Goal: Task Accomplishment & Management: Complete application form

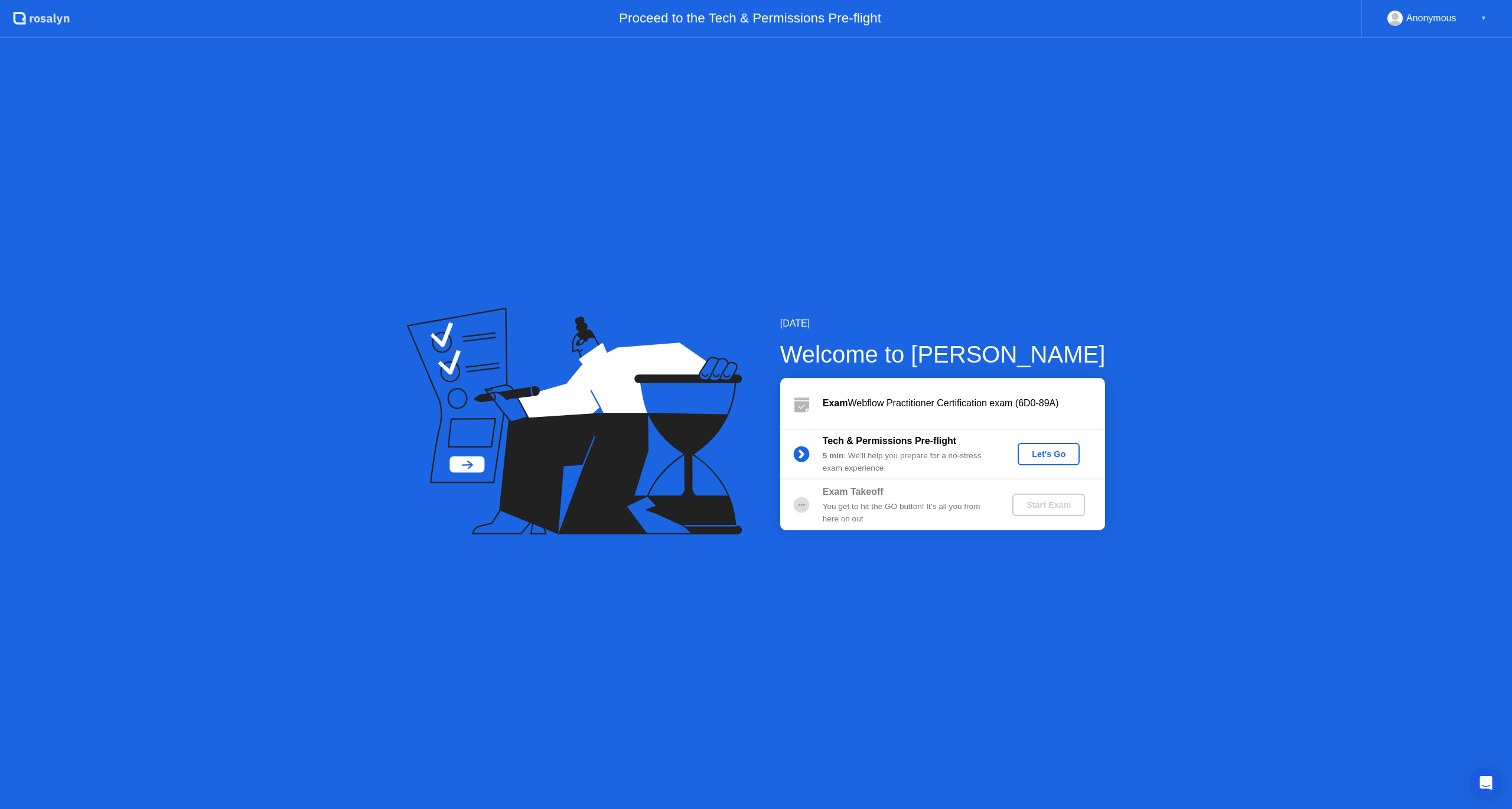
click at [875, 414] on div "Exam Webflow Practitioner Certification exam (6D0-89A)" at bounding box center [942, 403] width 325 height 51
click at [1041, 458] on div "Let's Go" at bounding box center [1048, 454] width 53 height 10
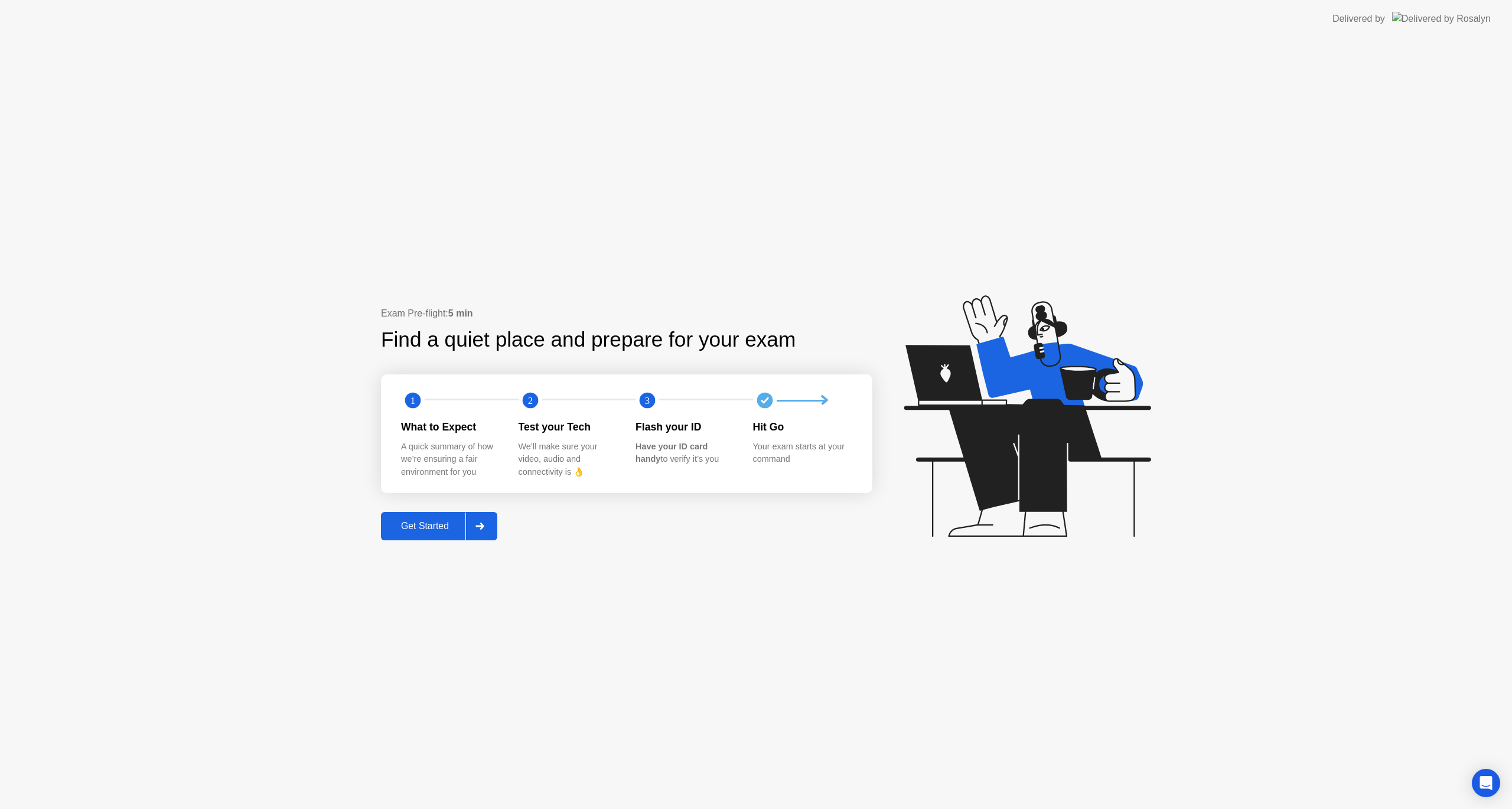
click at [423, 521] on div "Get Started" at bounding box center [425, 526] width 81 height 11
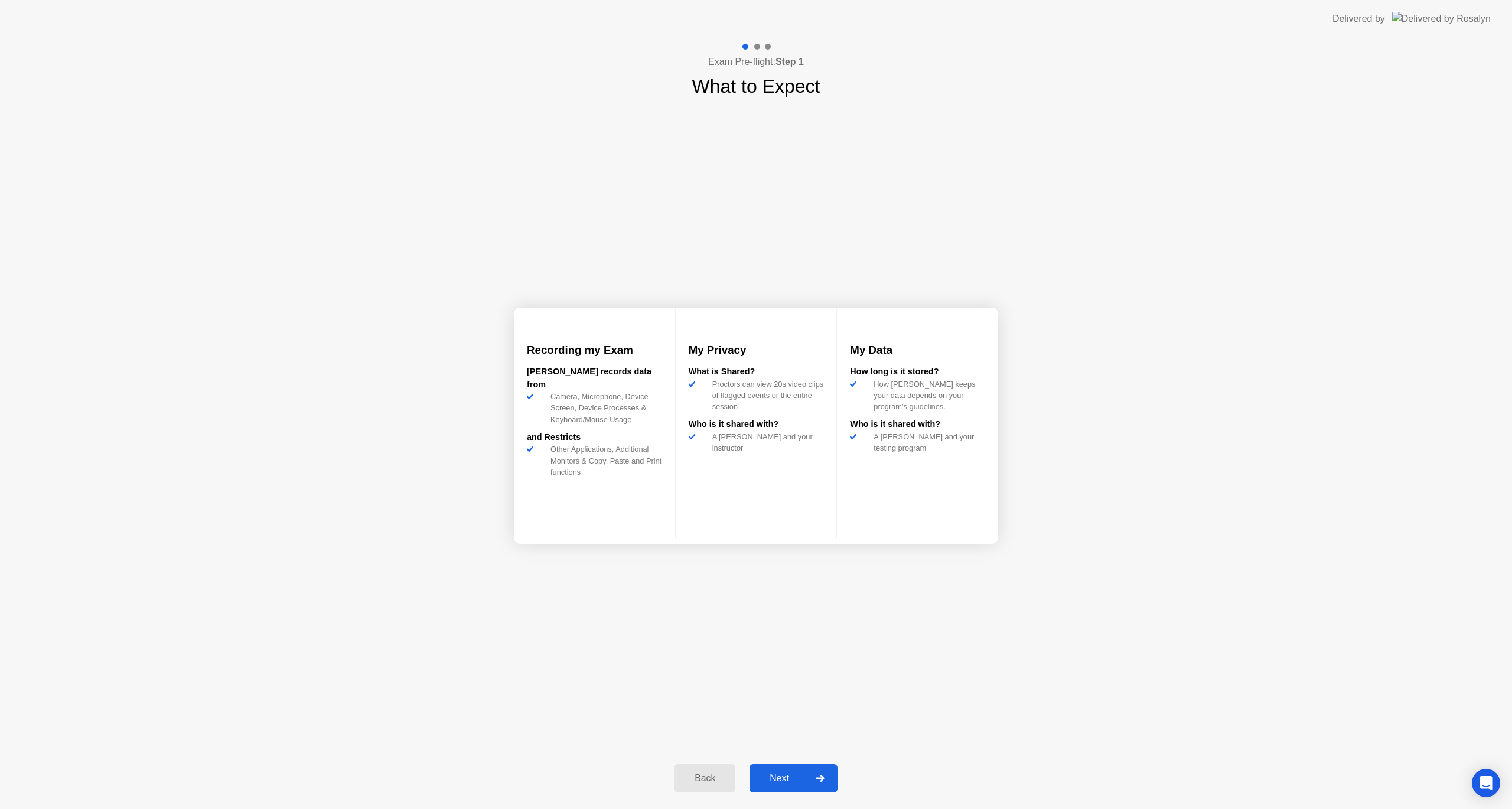
click at [785, 775] on div "Next" at bounding box center [779, 778] width 53 height 11
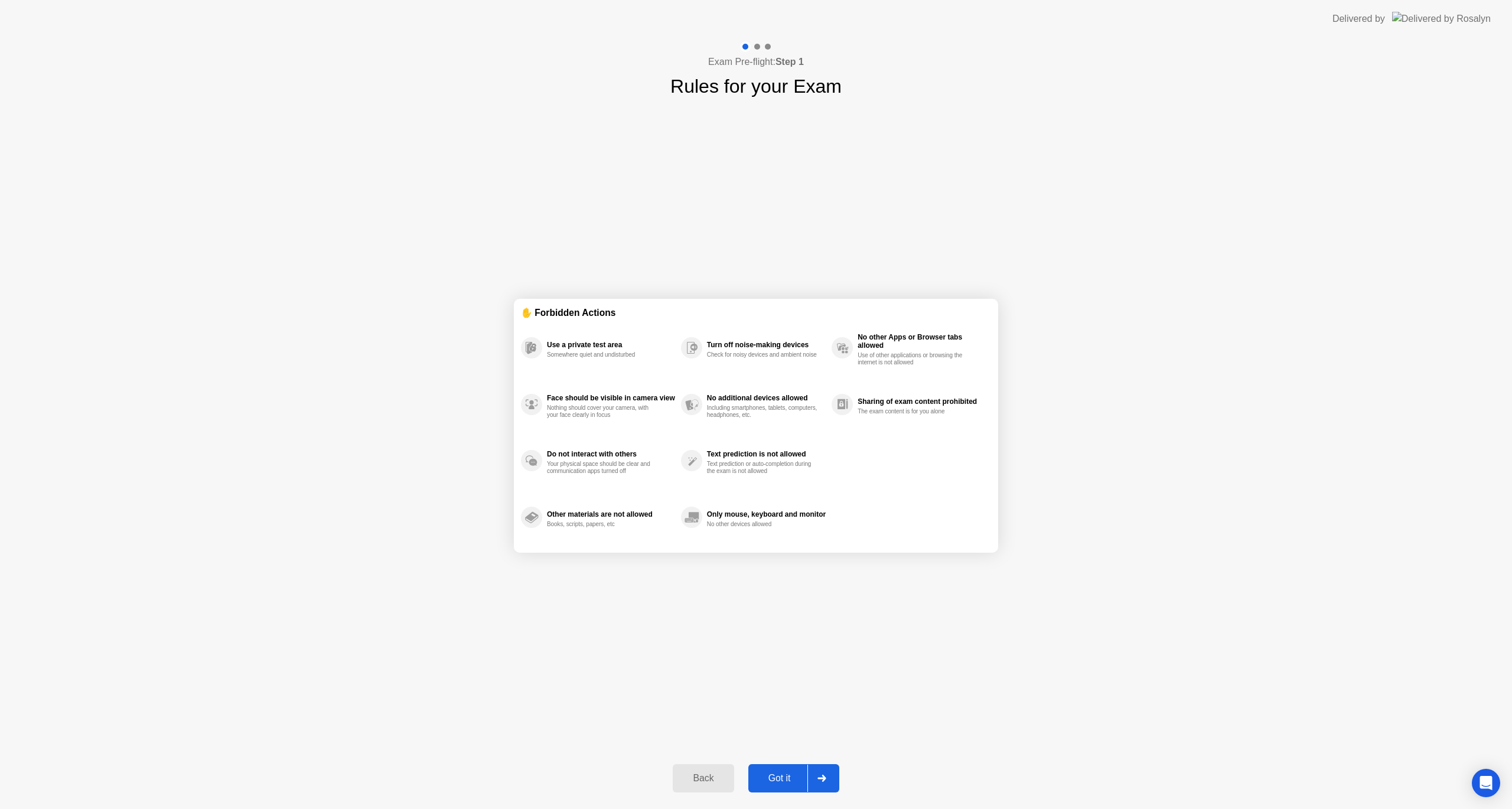
click at [784, 775] on div "Got it" at bounding box center [780, 778] width 56 height 11
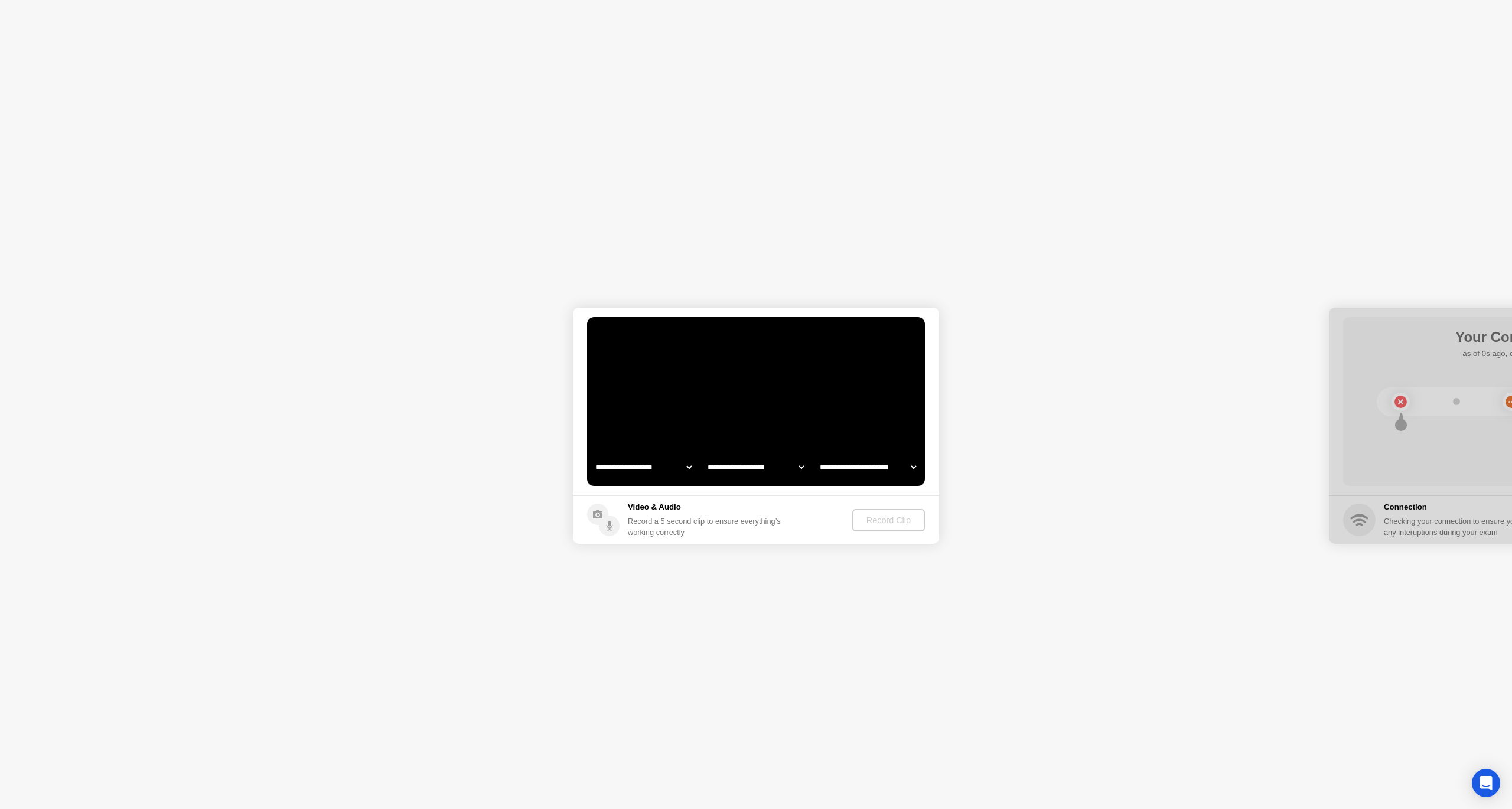
select select "**********"
select select "*******"
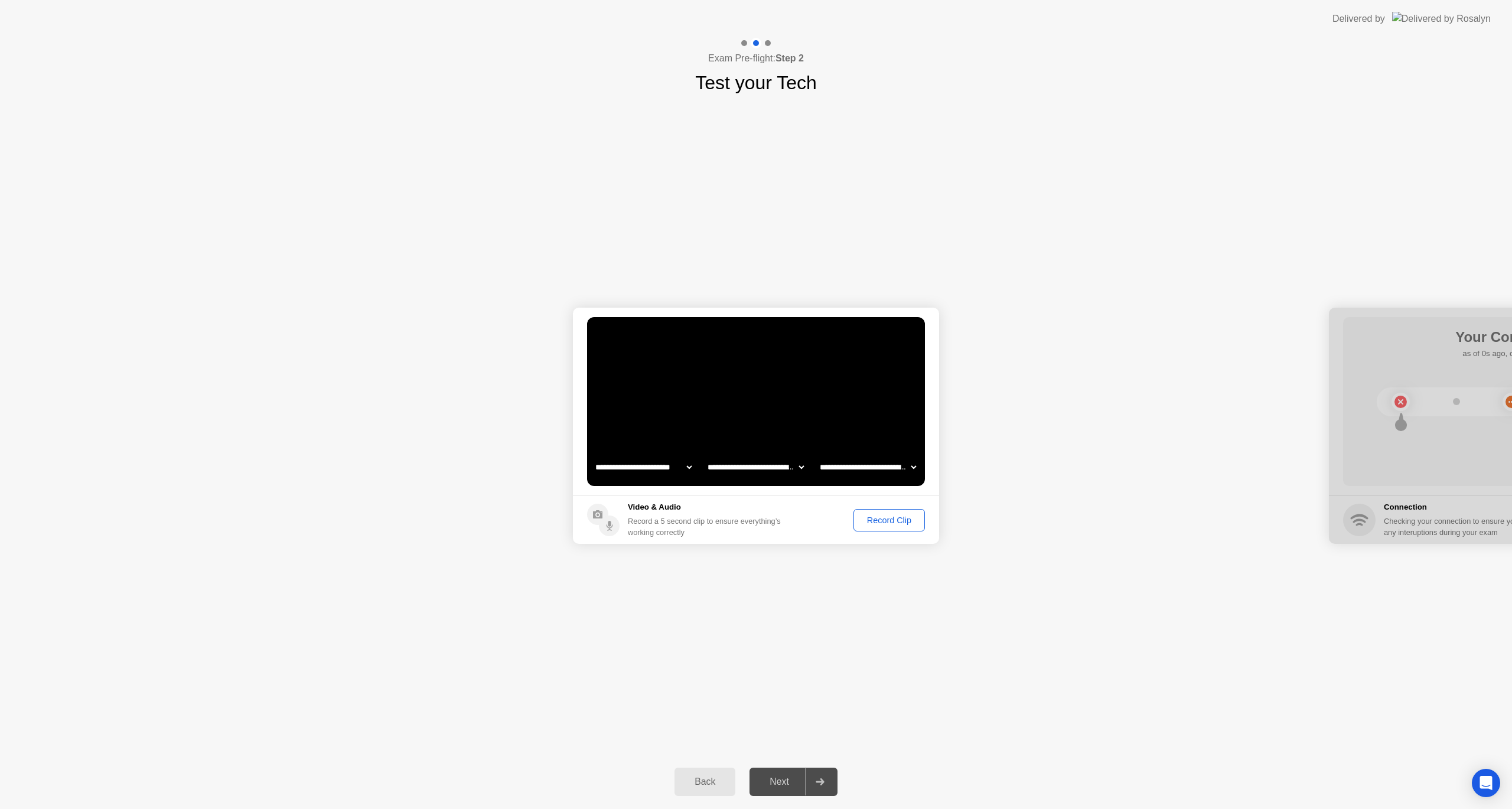
click at [855, 464] on select "**********" at bounding box center [868, 467] width 101 height 24
select select "**********"
click at [818, 455] on select "**********" at bounding box center [868, 467] width 101 height 24
click at [830, 567] on div "**********" at bounding box center [756, 425] width 1512 height 658
click at [893, 524] on div "Record Clip" at bounding box center [889, 521] width 64 height 10
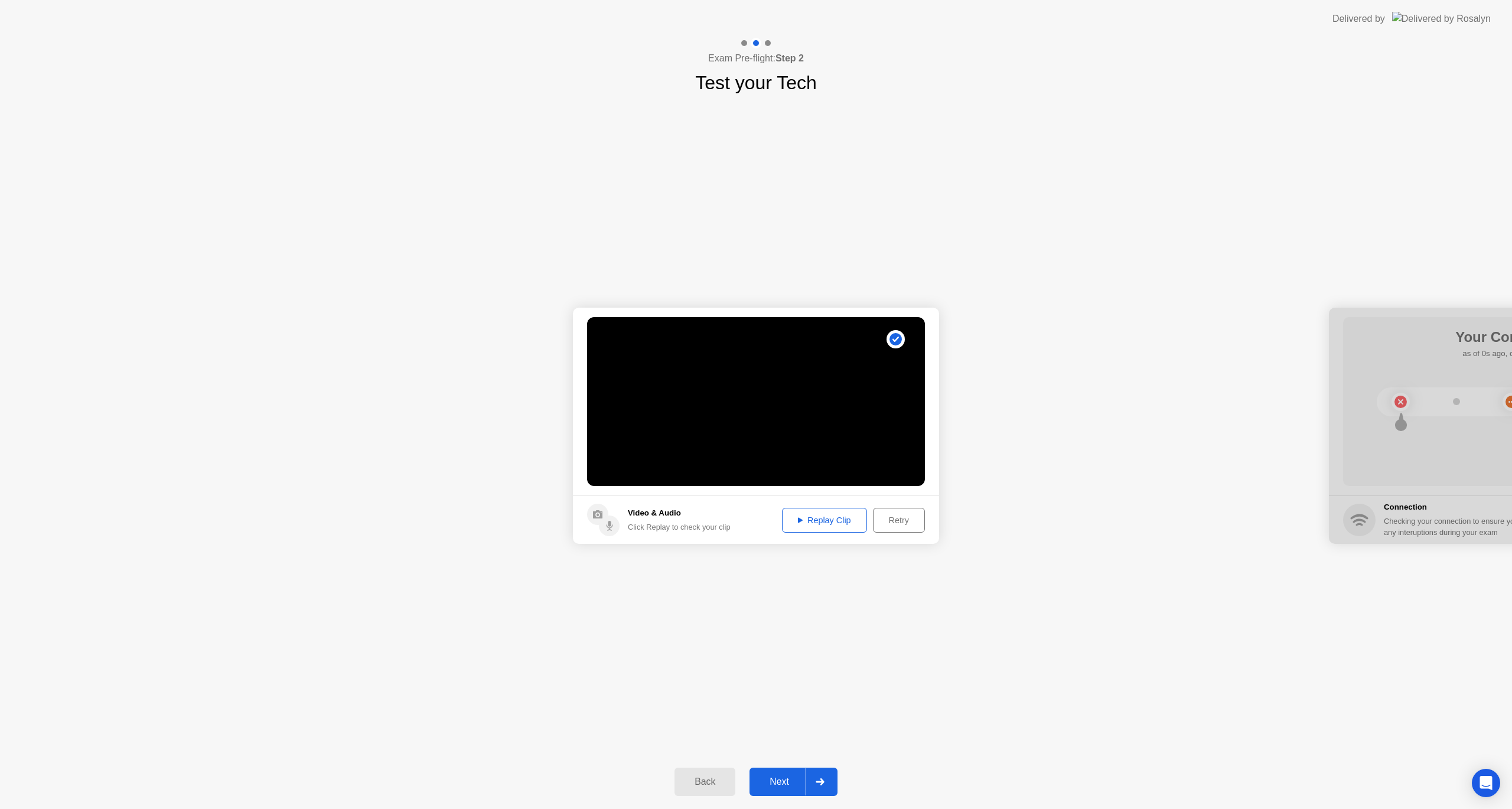
click at [818, 525] on div "Replay Clip" at bounding box center [824, 521] width 77 height 10
click at [787, 782] on div "Next" at bounding box center [779, 781] width 53 height 11
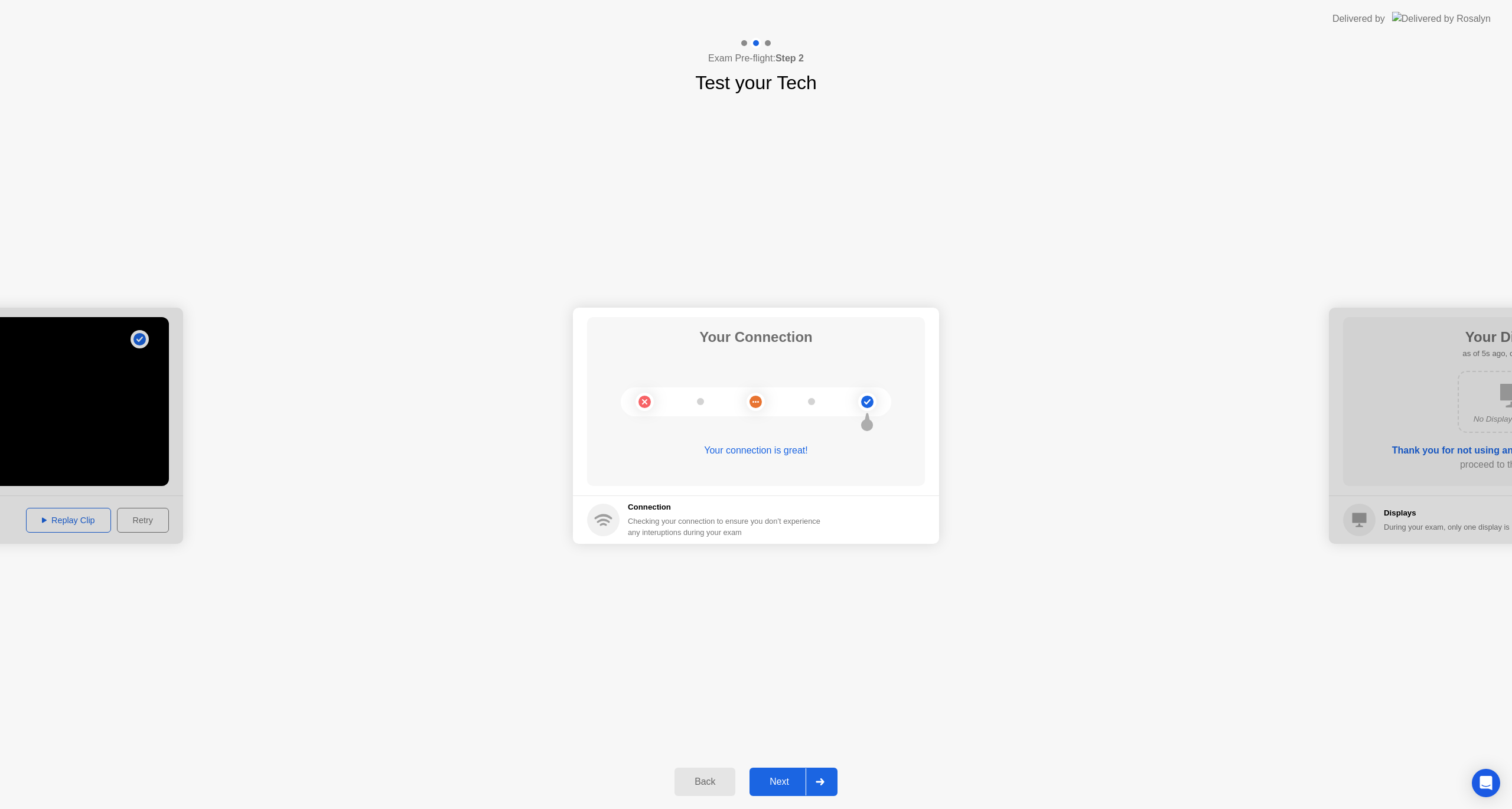
click at [783, 784] on div "Next" at bounding box center [779, 781] width 53 height 11
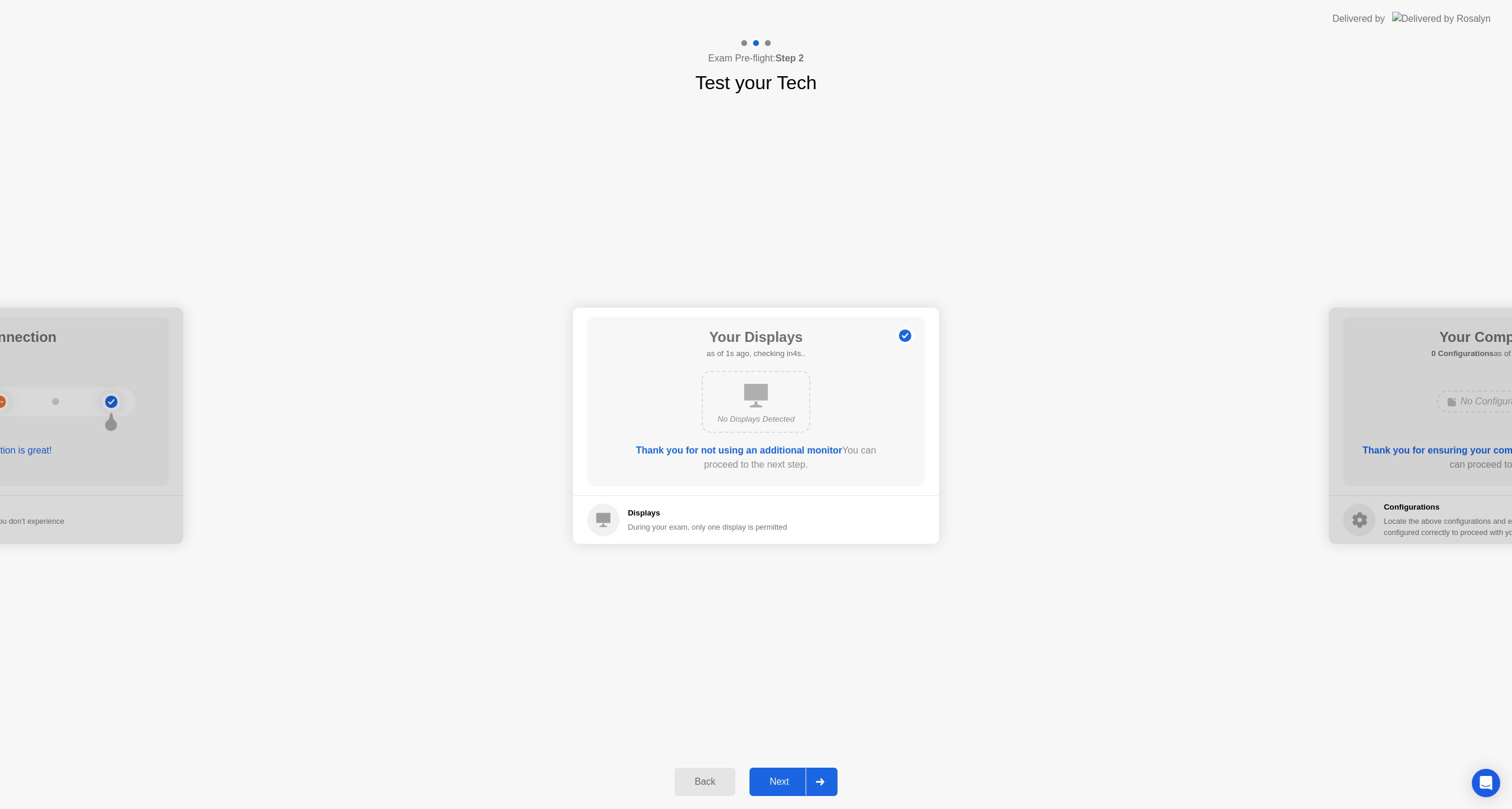
click at [769, 401] on div "No Displays Detected" at bounding box center [756, 402] width 109 height 62
click at [780, 787] on div "Next" at bounding box center [779, 781] width 53 height 11
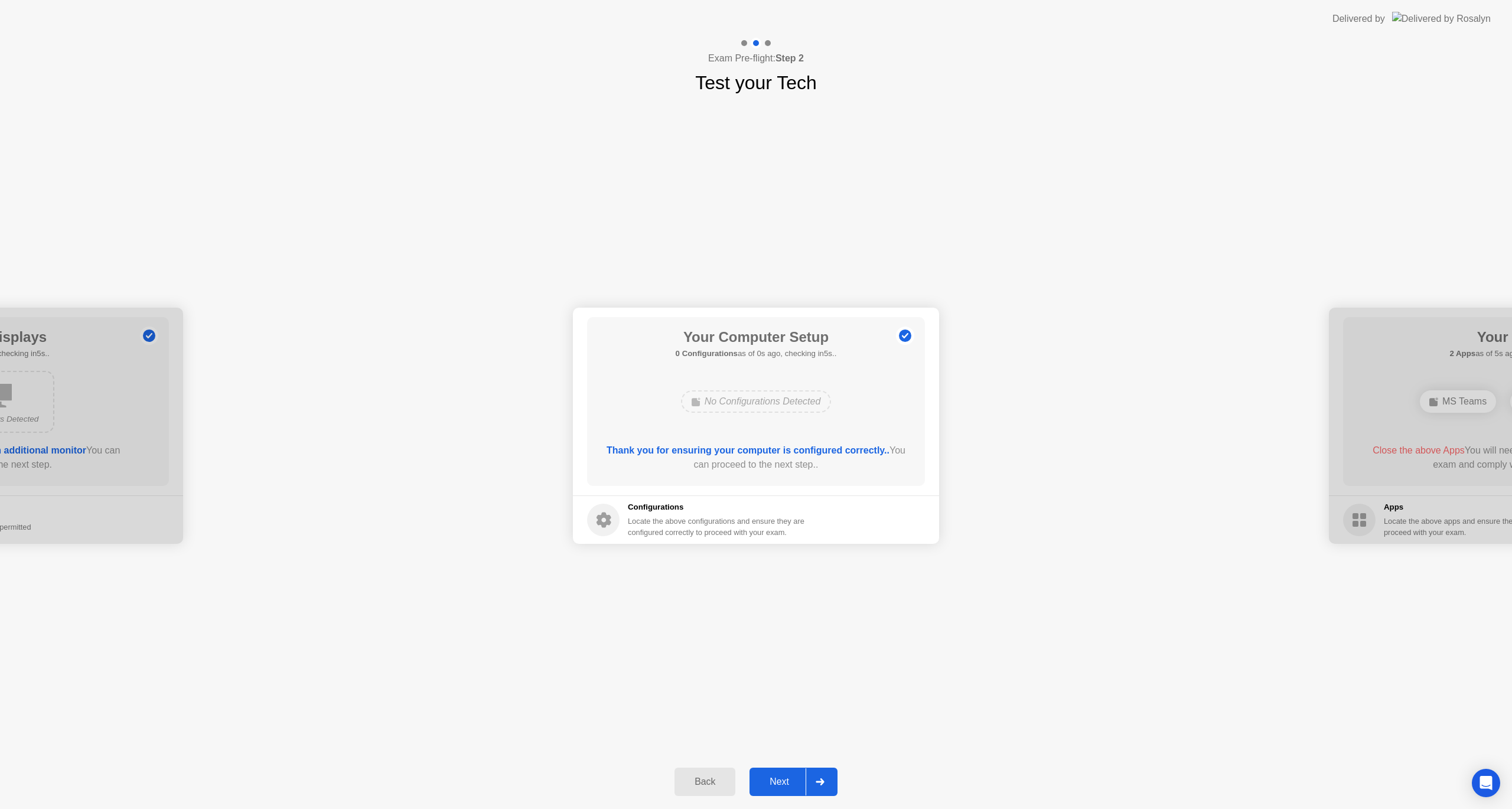
click at [771, 781] on div "Next" at bounding box center [779, 781] width 53 height 11
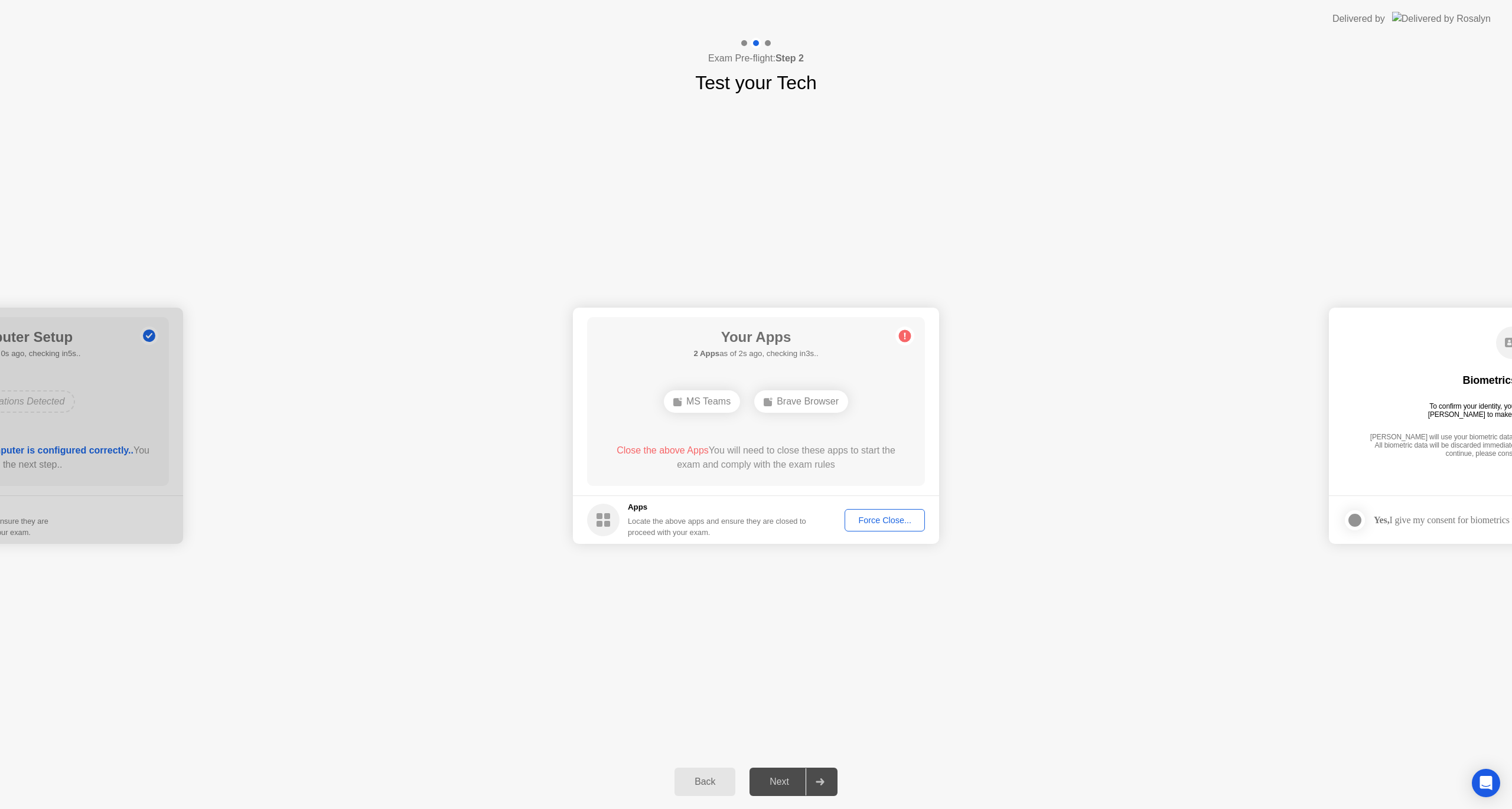
click at [768, 469] on div "Close the above Apps You will need to close these apps to start the exam and co…" at bounding box center [756, 457] width 304 height 28
click at [775, 471] on div "Close the above Apps You will need to close these apps to start the exam and co…" at bounding box center [756, 457] width 304 height 28
click at [772, 457] on div "Close the above Apps You will need to close these apps to start the exam and co…" at bounding box center [756, 457] width 304 height 28
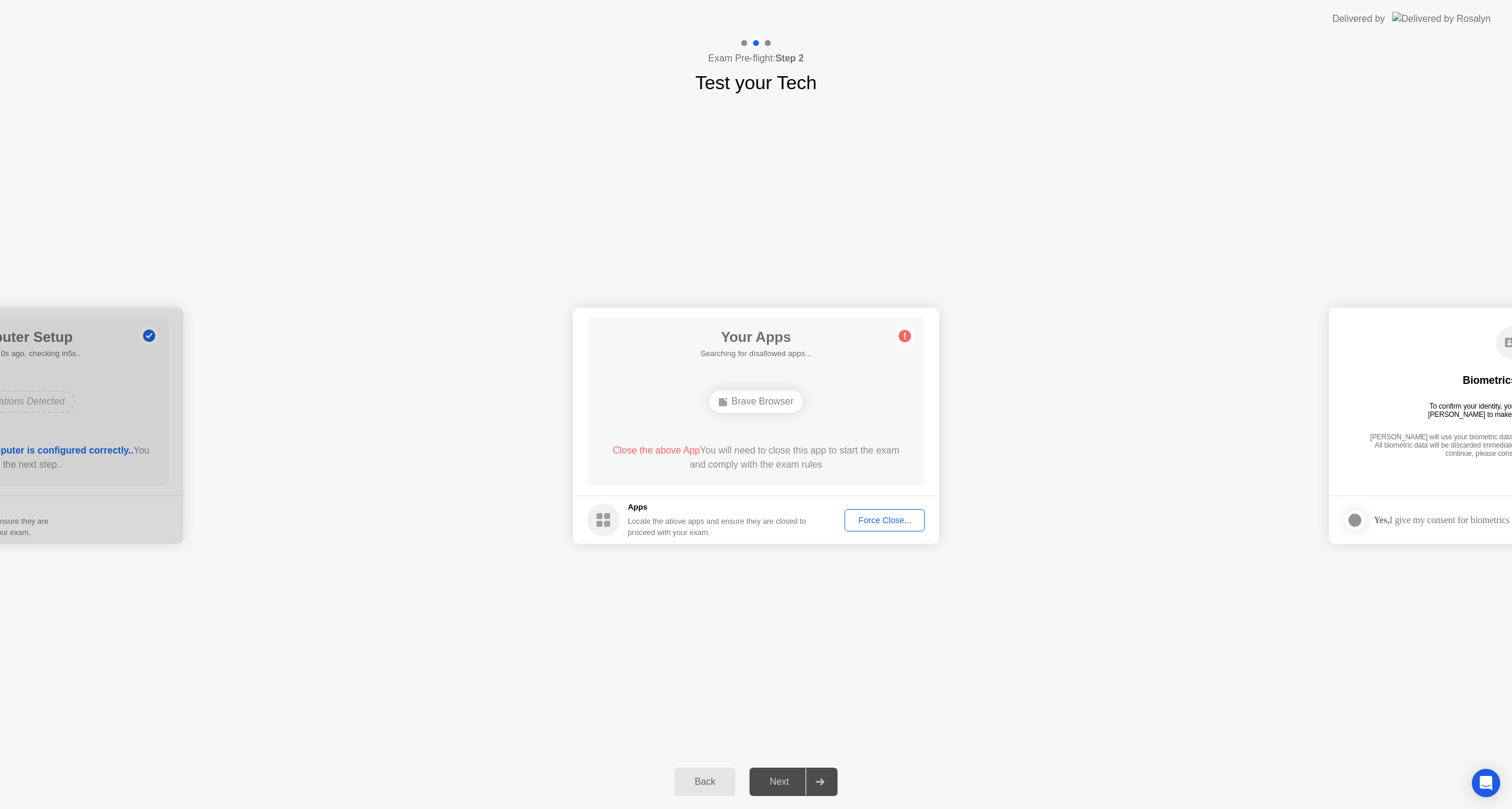
click at [763, 414] on div "Brave Browser" at bounding box center [756, 401] width 271 height 32
click at [888, 520] on div "Force Close..." at bounding box center [884, 521] width 72 height 10
click at [877, 522] on div "Force Close..." at bounding box center [884, 521] width 72 height 10
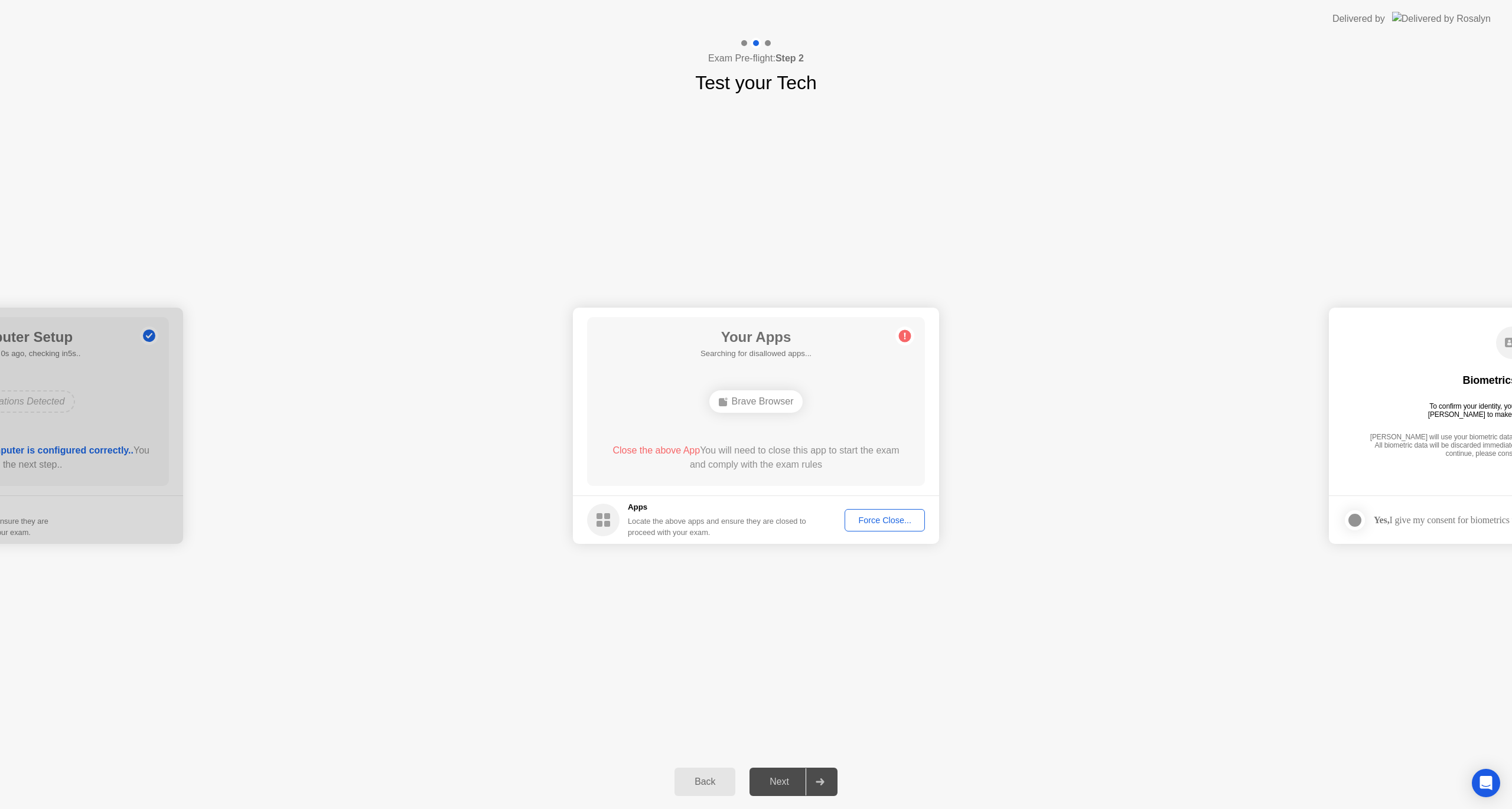
click at [793, 472] on div "Close the above App You will need to close this app to start the exam and compl…" at bounding box center [756, 457] width 304 height 28
click at [854, 428] on div "Your Apps Searching for disallowed apps... Brave Browser Close the above App Yo…" at bounding box center [756, 401] width 338 height 169
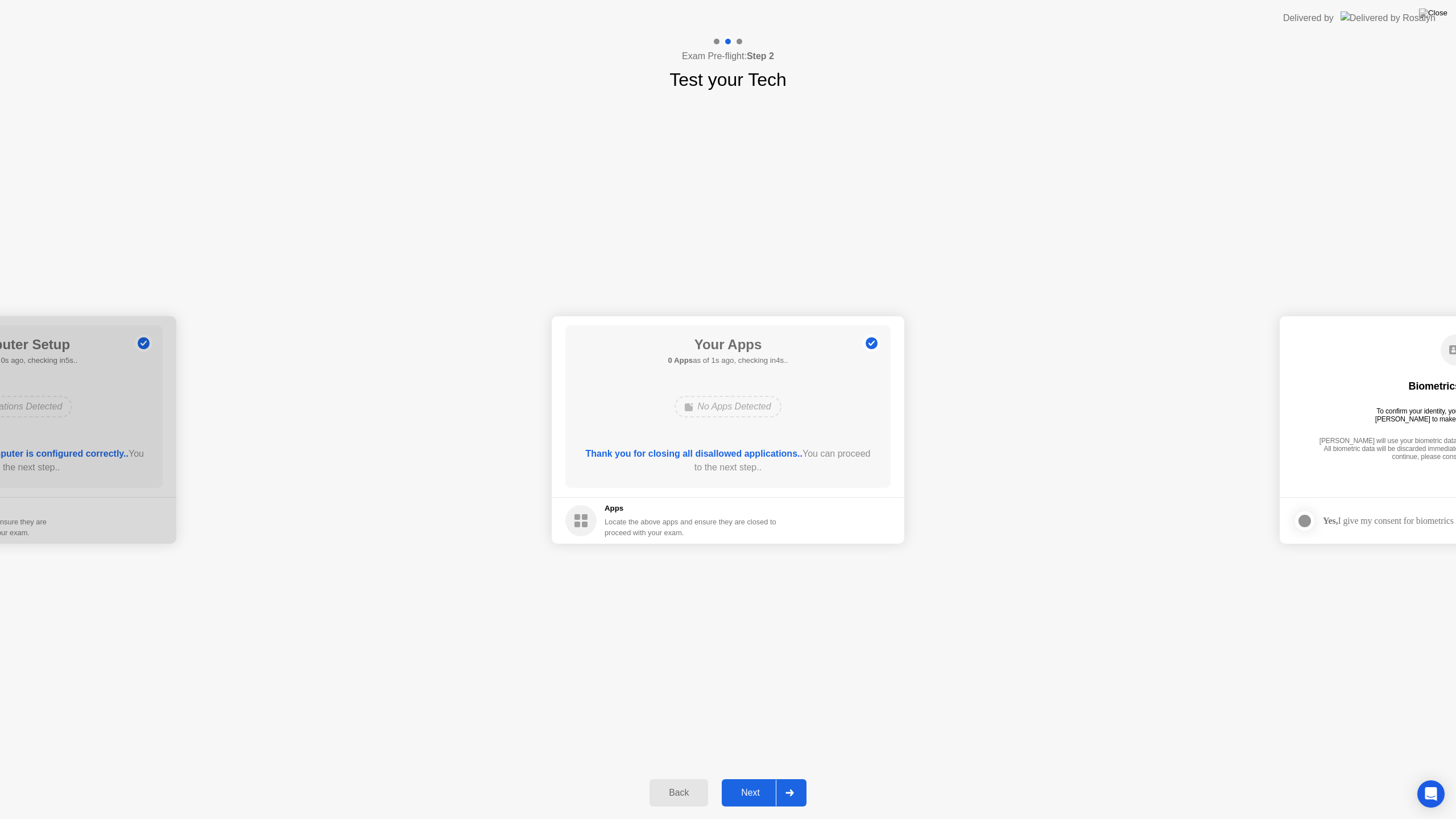
click at [742, 779] on div "Next" at bounding box center [750, 792] width 51 height 10
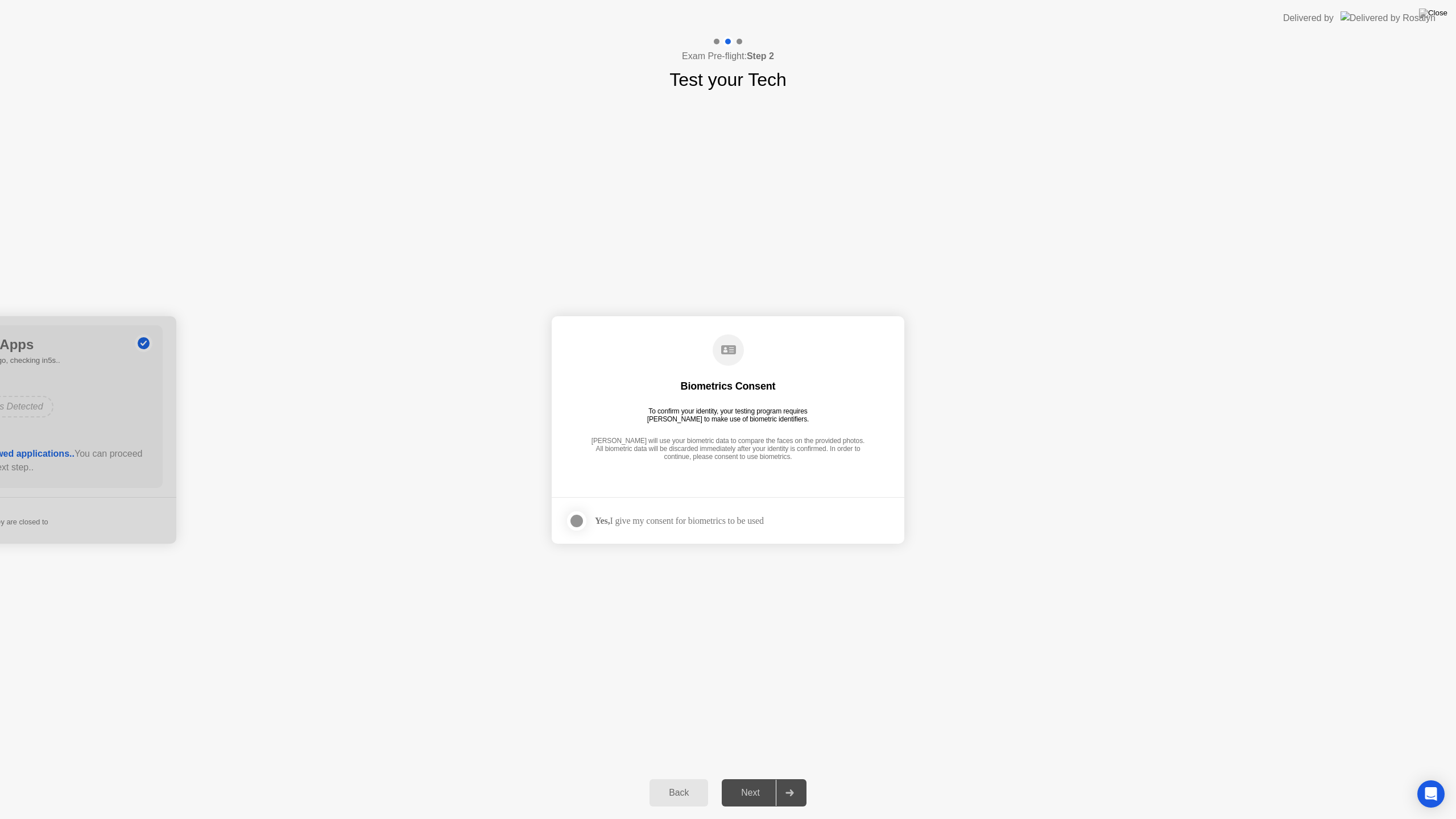
click at [656, 526] on div "Yes, I give my consent for biometrics to be used" at bounding box center [680, 521] width 169 height 11
click at [590, 521] on label at bounding box center [580, 521] width 30 height 23
click at [752, 779] on button "Next" at bounding box center [763, 792] width 84 height 27
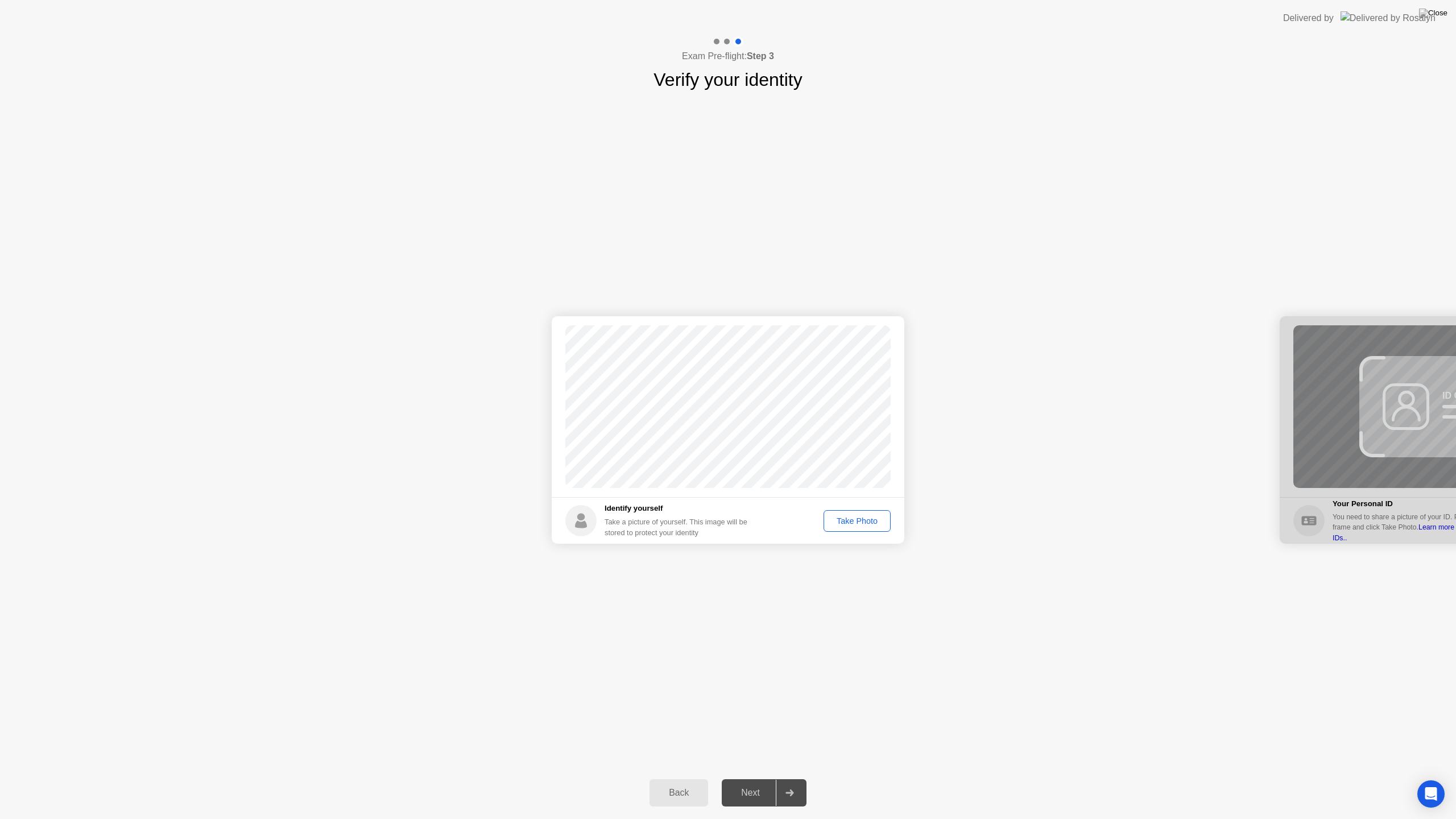
click at [852, 517] on div "Take Photo" at bounding box center [857, 521] width 59 height 9
click at [861, 519] on div "Retake" at bounding box center [864, 521] width 45 height 9
click at [861, 519] on div "Take Photo" at bounding box center [857, 521] width 59 height 9
click at [745, 779] on div "Next" at bounding box center [750, 792] width 51 height 10
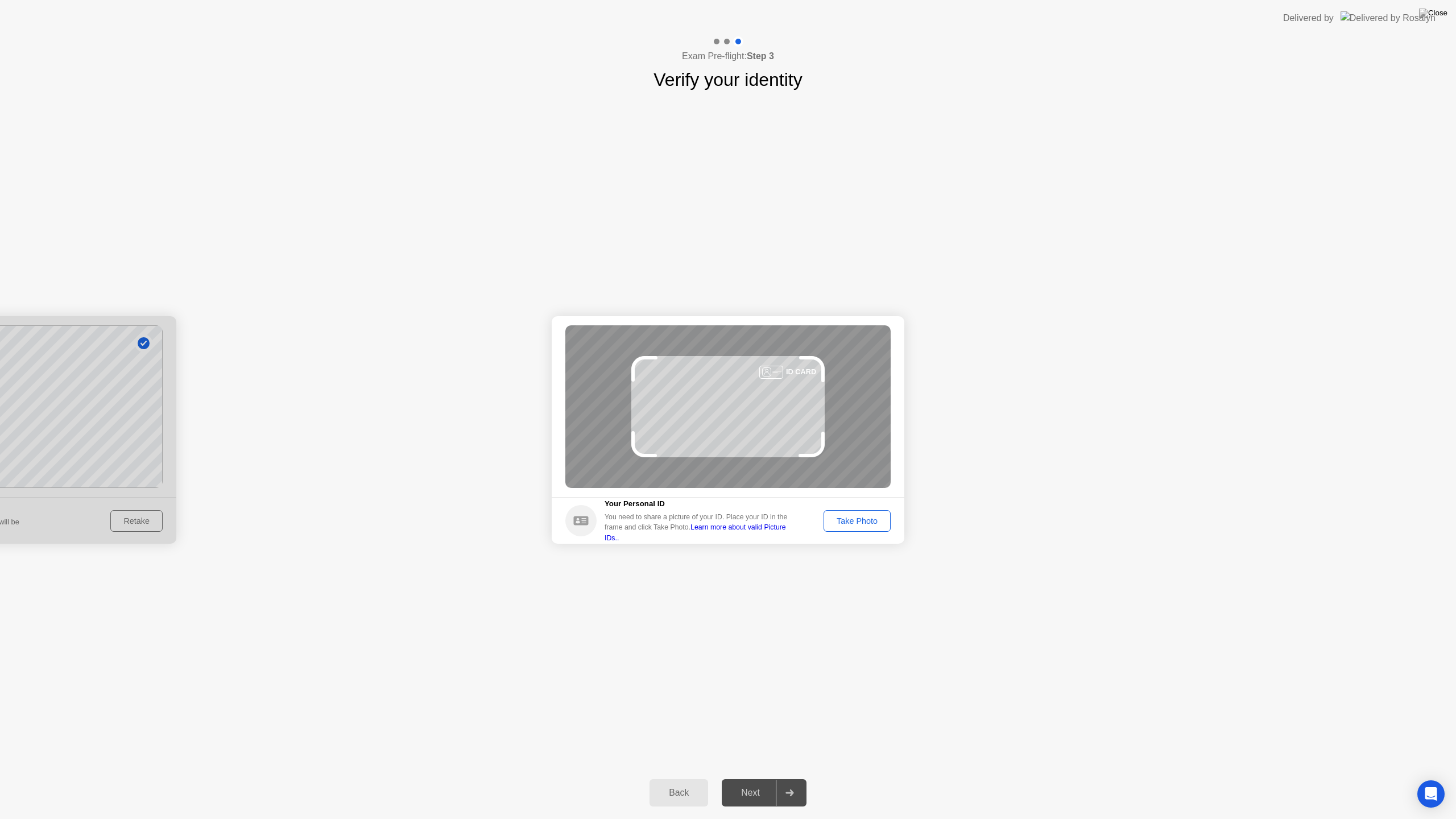
click at [864, 526] on div "Take Photo" at bounding box center [857, 521] width 59 height 9
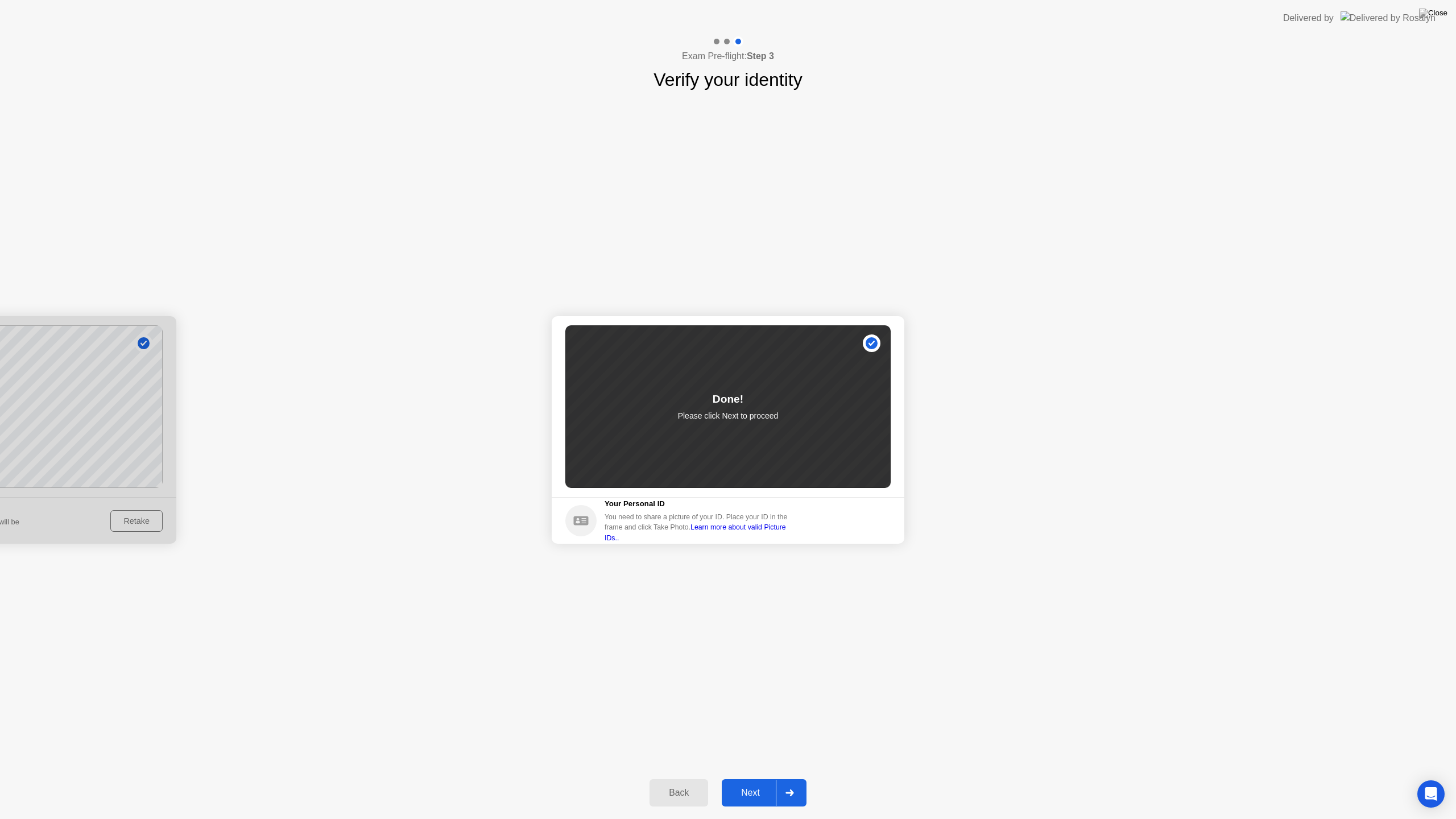
click at [765, 779] on div "Next" at bounding box center [750, 792] width 51 height 10
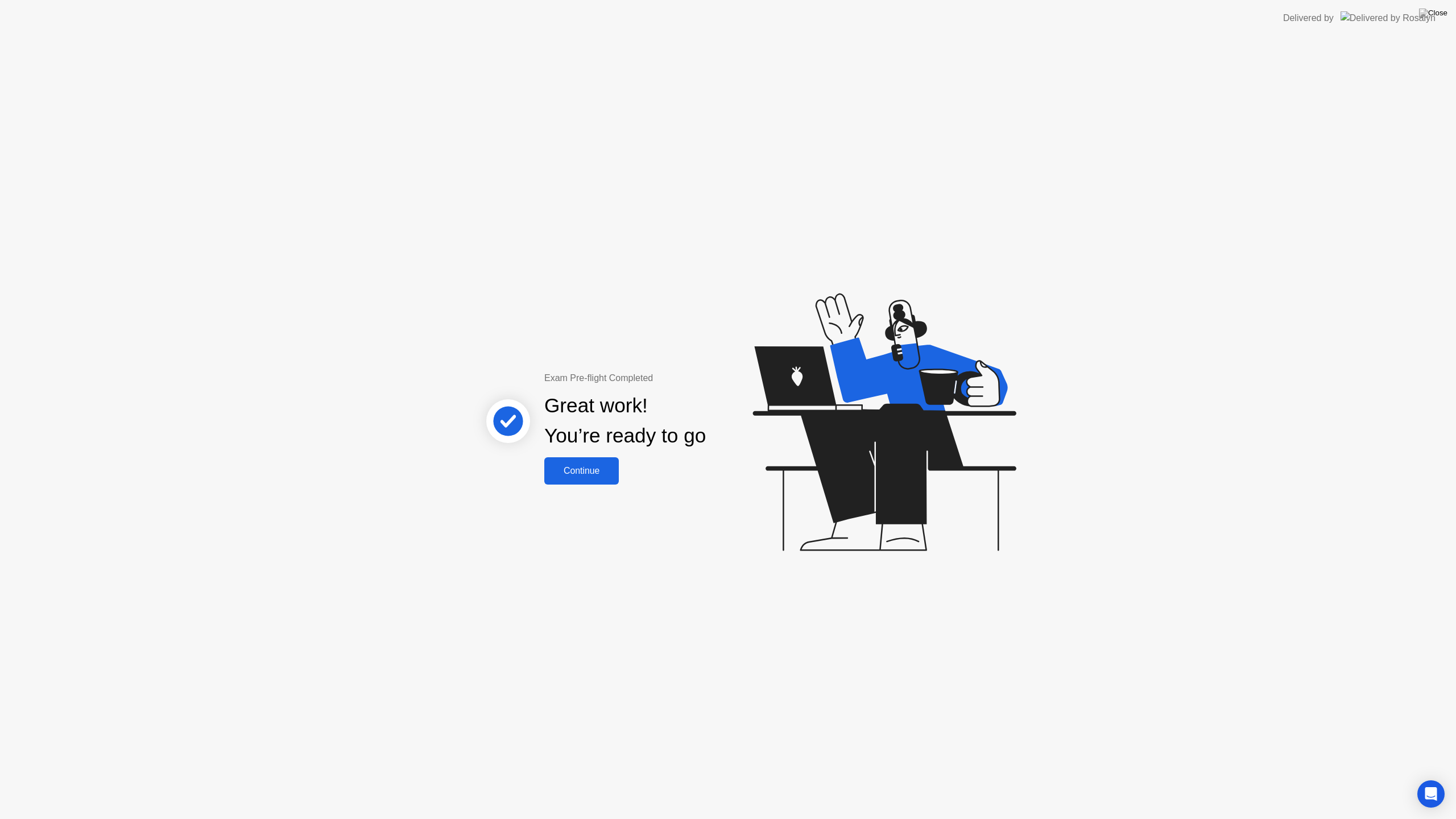
click at [582, 472] on div "Continue" at bounding box center [581, 471] width 68 height 10
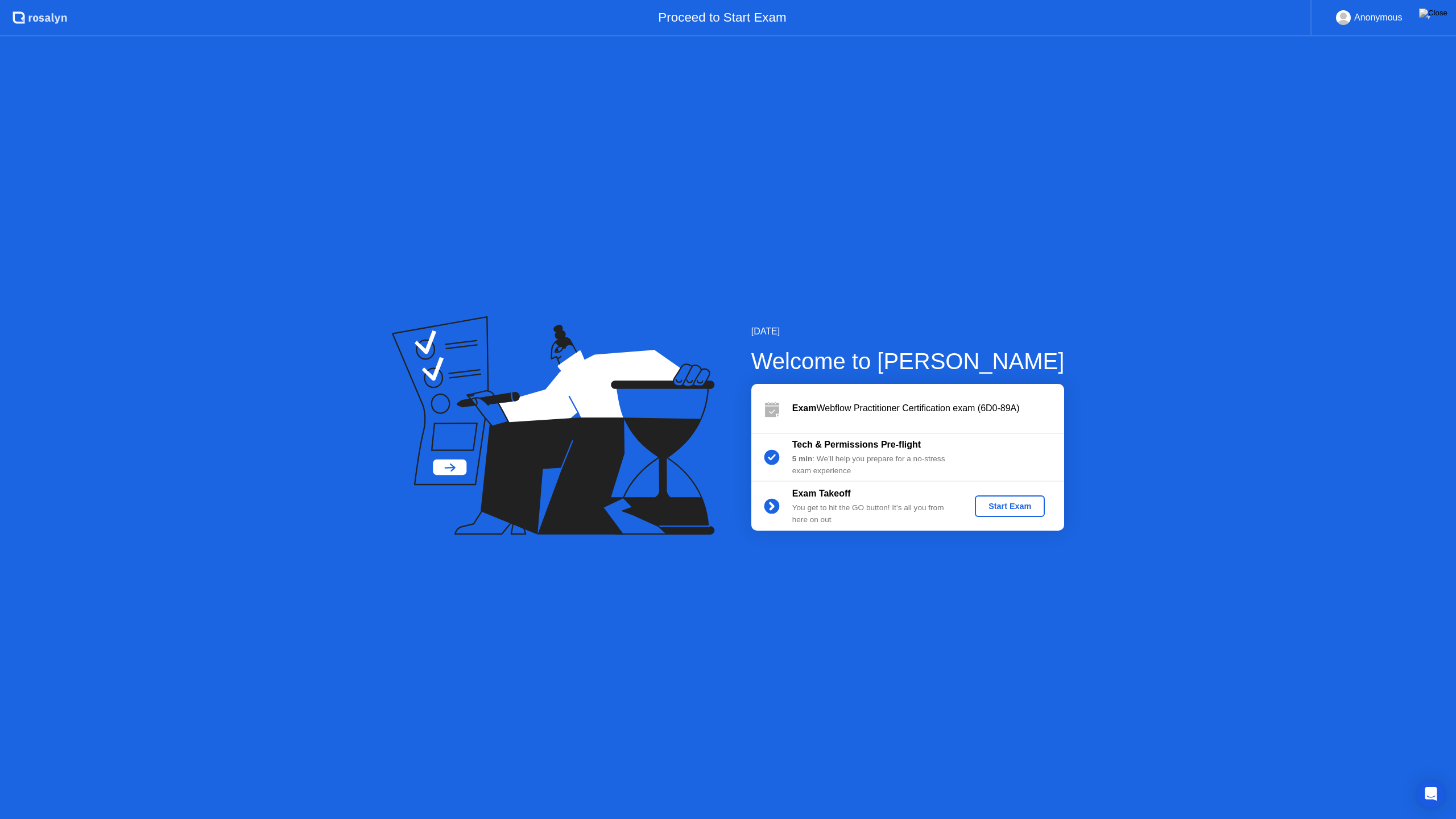
click at [1010, 501] on div "Start Exam" at bounding box center [1010, 506] width 61 height 9
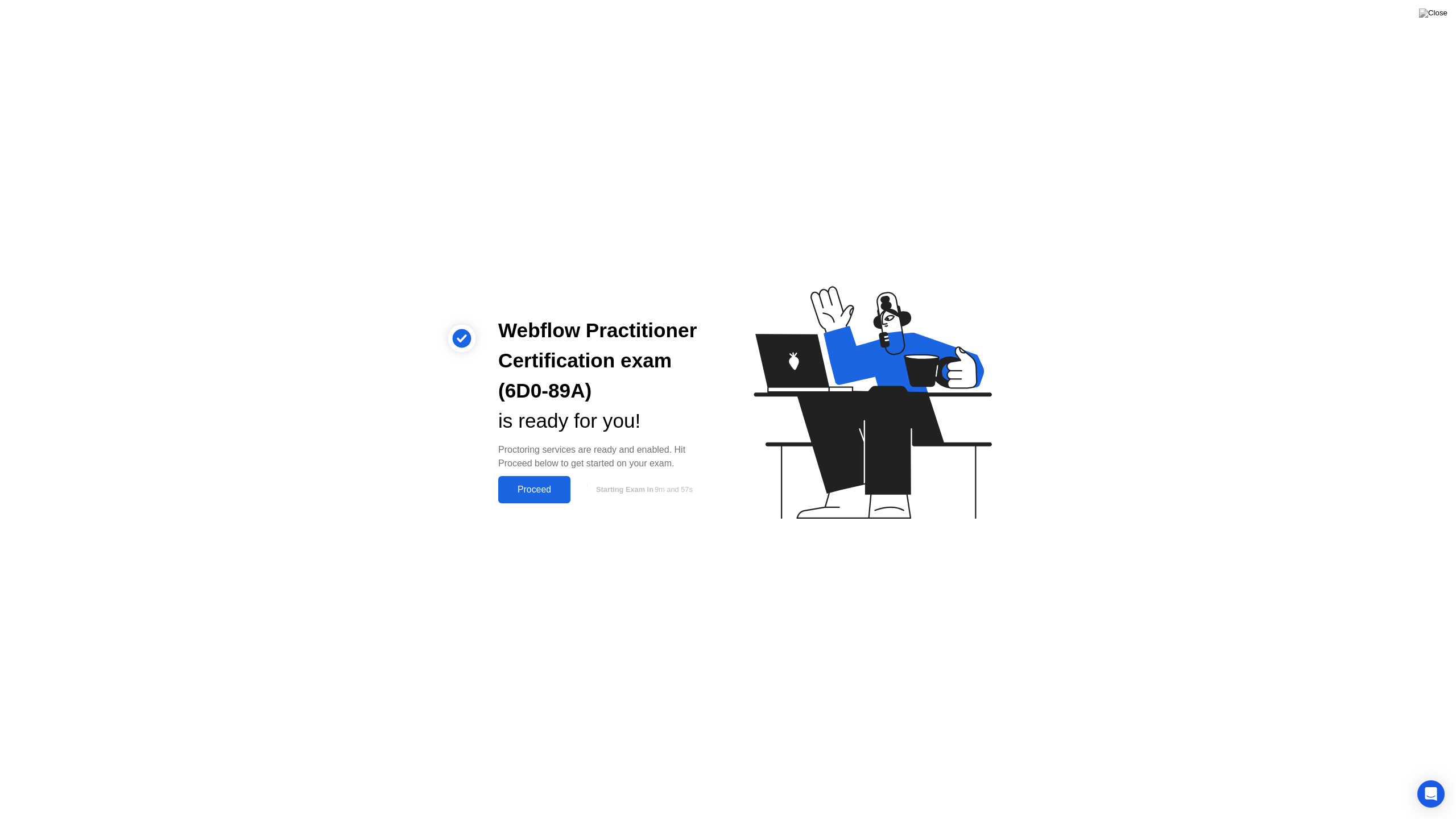
click at [544, 487] on div "Proceed" at bounding box center [534, 489] width 65 height 10
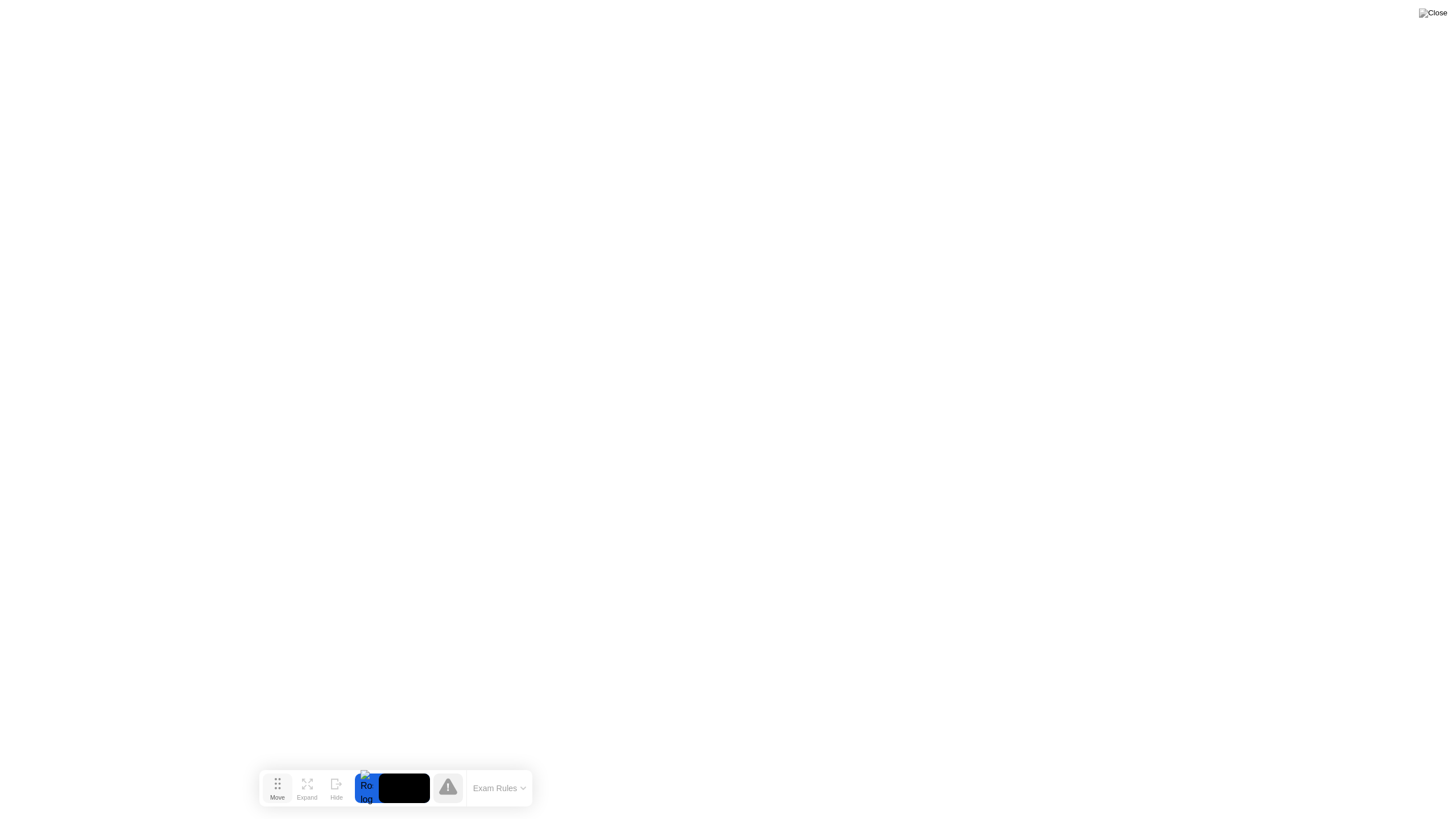
drag, startPoint x: 610, startPoint y: 794, endPoint x: 278, endPoint y: 782, distance: 332.2
click at [278, 779] on icon at bounding box center [278, 784] width 6 height 11
drag, startPoint x: 280, startPoint y: 790, endPoint x: 1159, endPoint y: 685, distance: 885.2
click at [1159, 689] on div "Move" at bounding box center [1160, 692] width 15 height 6
click at [1361, 779] on div "End Proctoring Session" at bounding box center [1362, 787] width 138 height 11
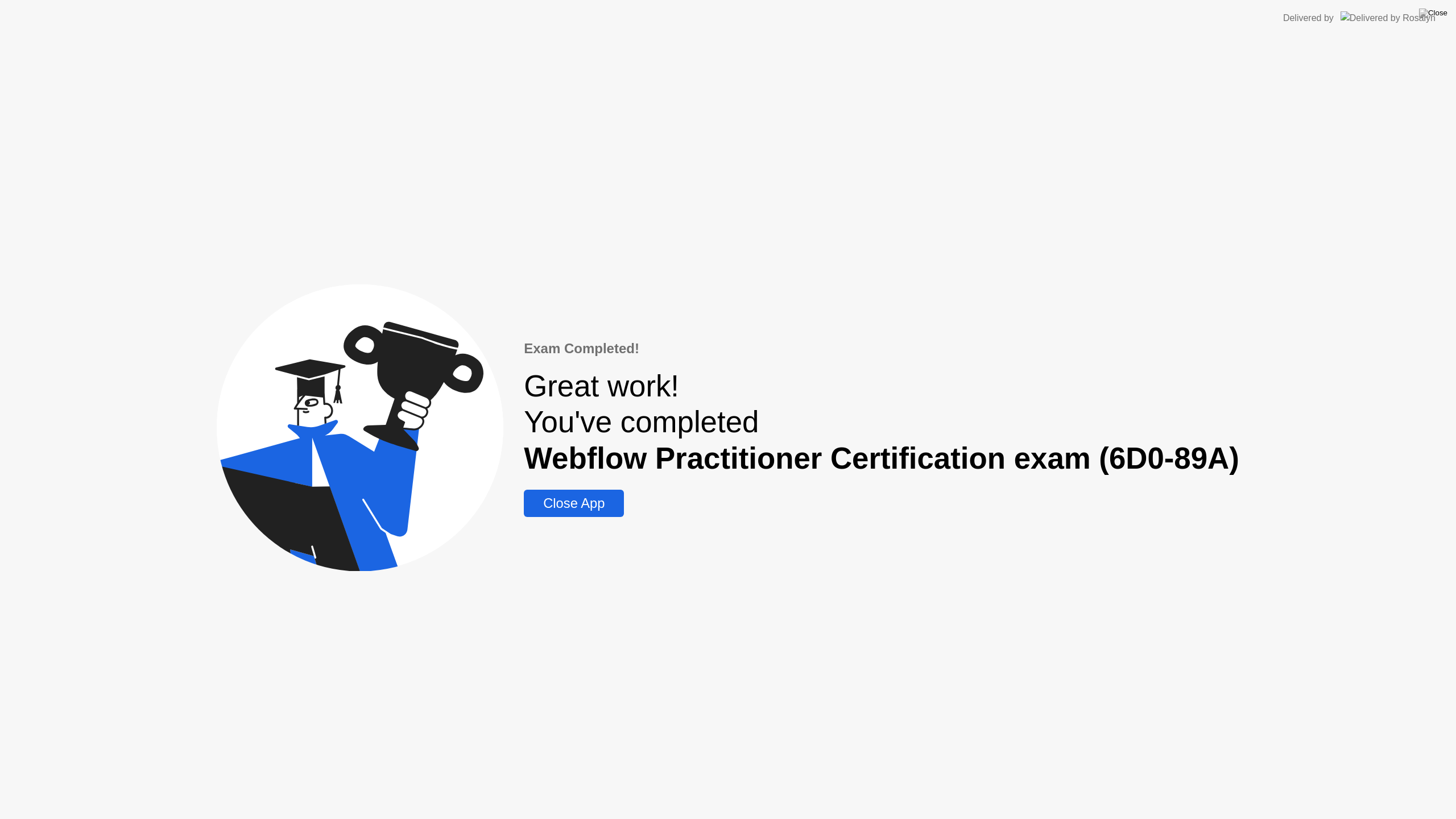
click at [560, 507] on div "Close App" at bounding box center [574, 502] width 93 height 16
